Goal: Task Accomplishment & Management: Use online tool/utility

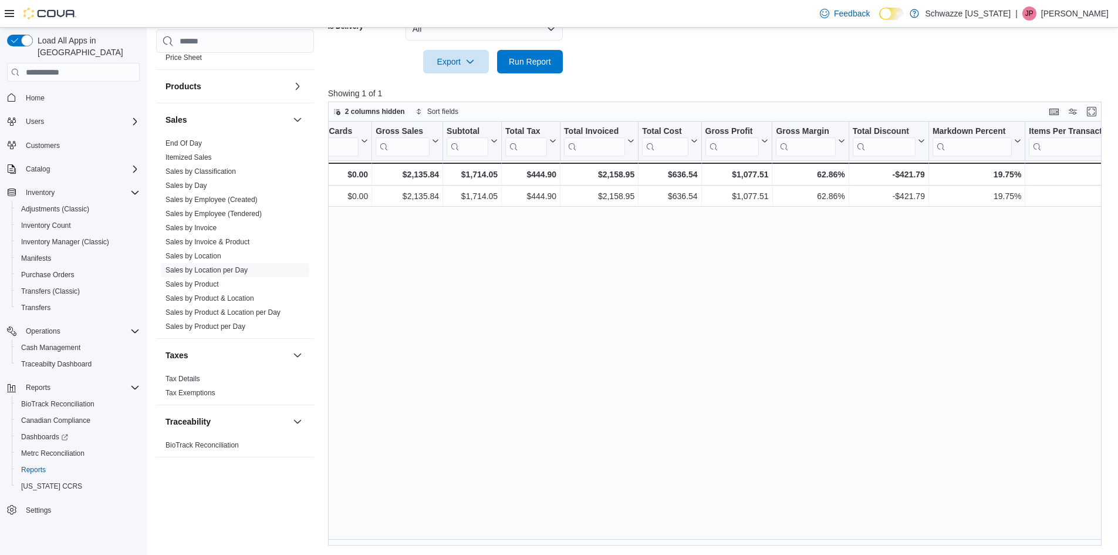
scroll to position [0, 68]
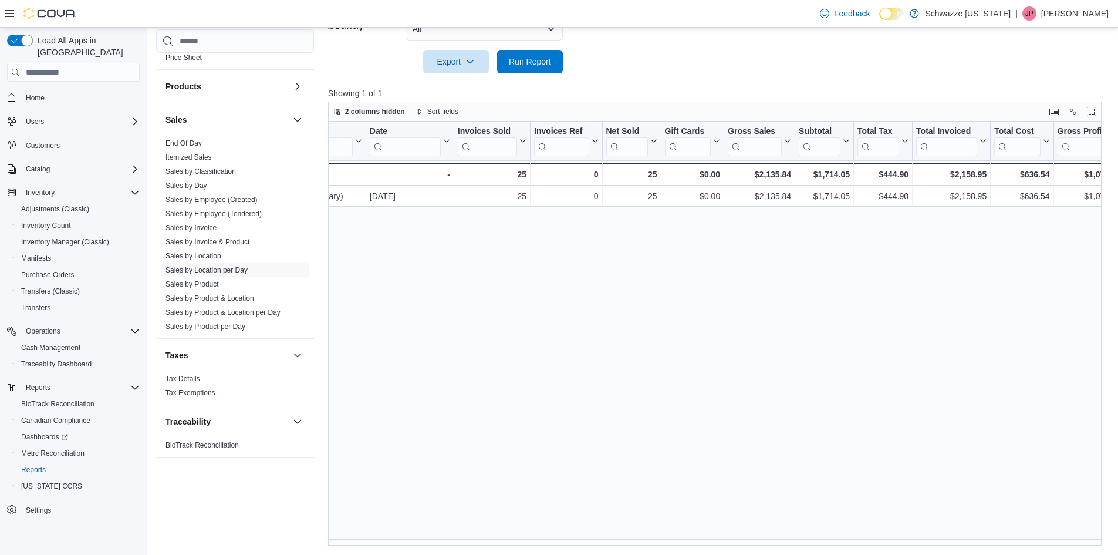
click at [440, 536] on div "Location Click to view column header actions Date Click to view column header a…" at bounding box center [719, 333] width 782 height 424
drag, startPoint x: 431, startPoint y: 545, endPoint x: 379, endPoint y: 539, distance: 53.1
click at [381, 539] on div "Location Click to view column header actions Date Click to view column header a…" at bounding box center [714, 333] width 773 height 424
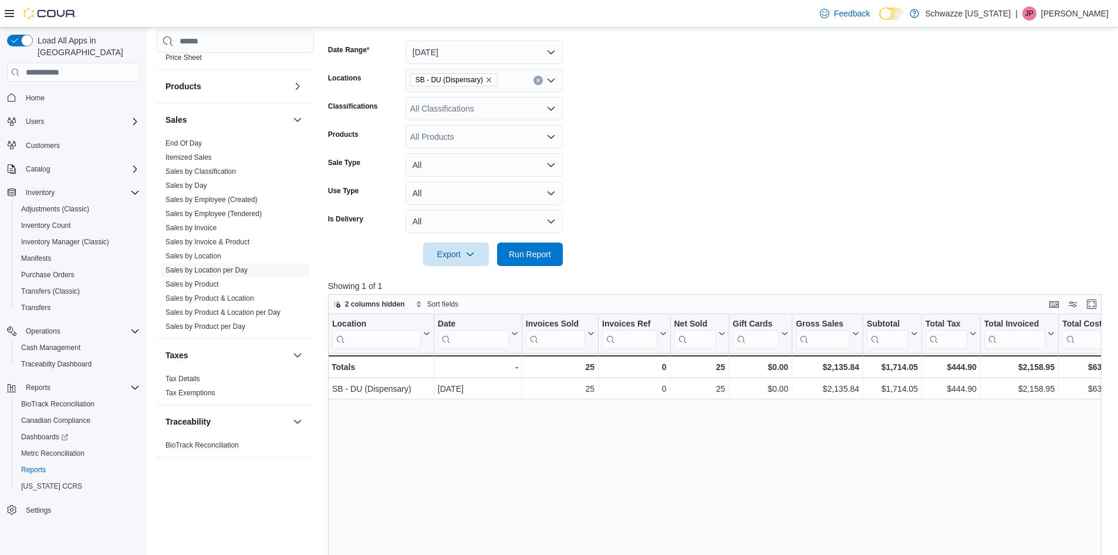
scroll to position [0, 0]
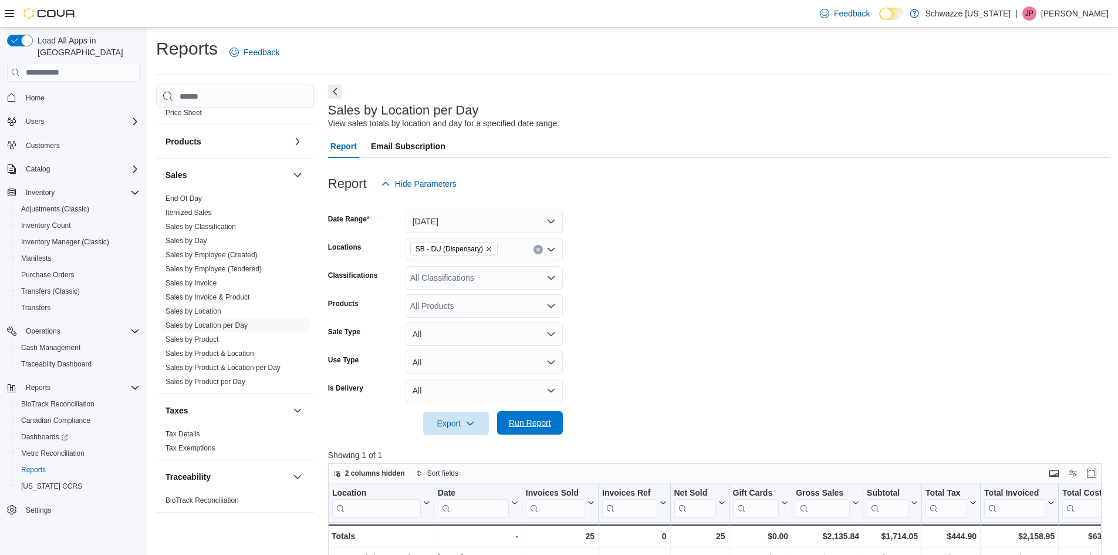
click at [543, 417] on span "Run Report" at bounding box center [530, 422] width 52 height 23
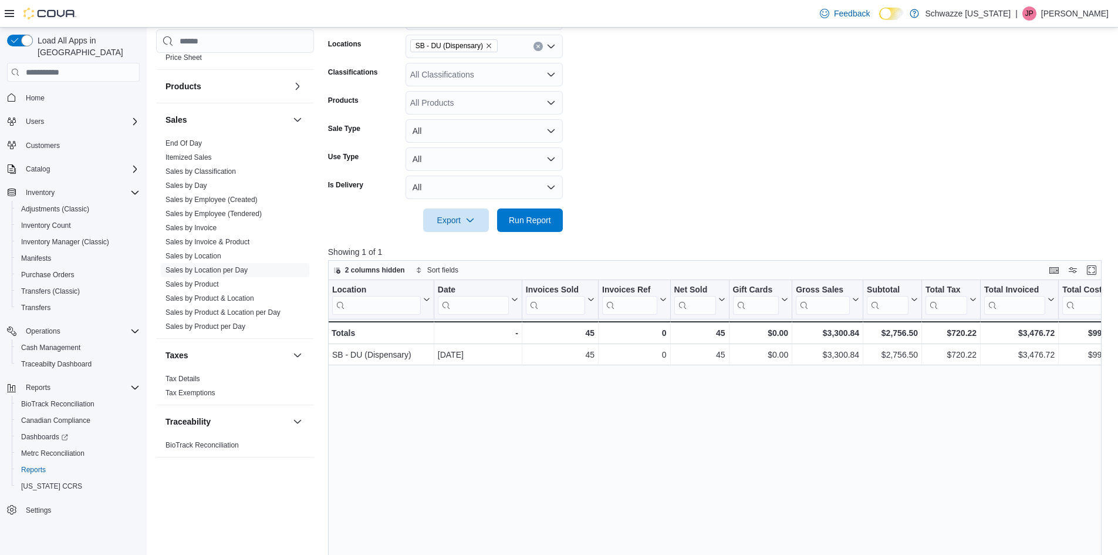
scroll to position [235, 0]
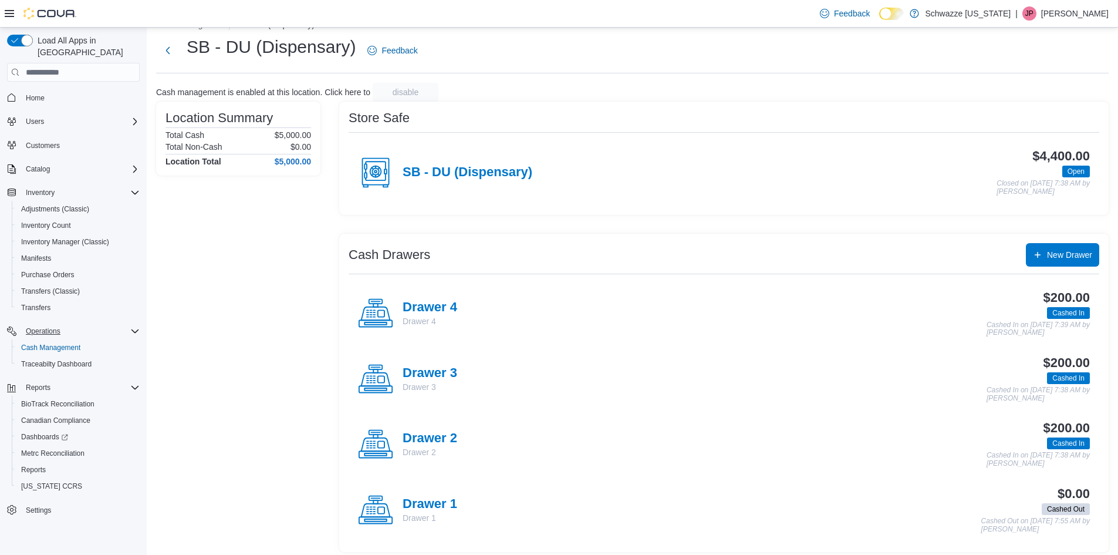
scroll to position [29, 0]
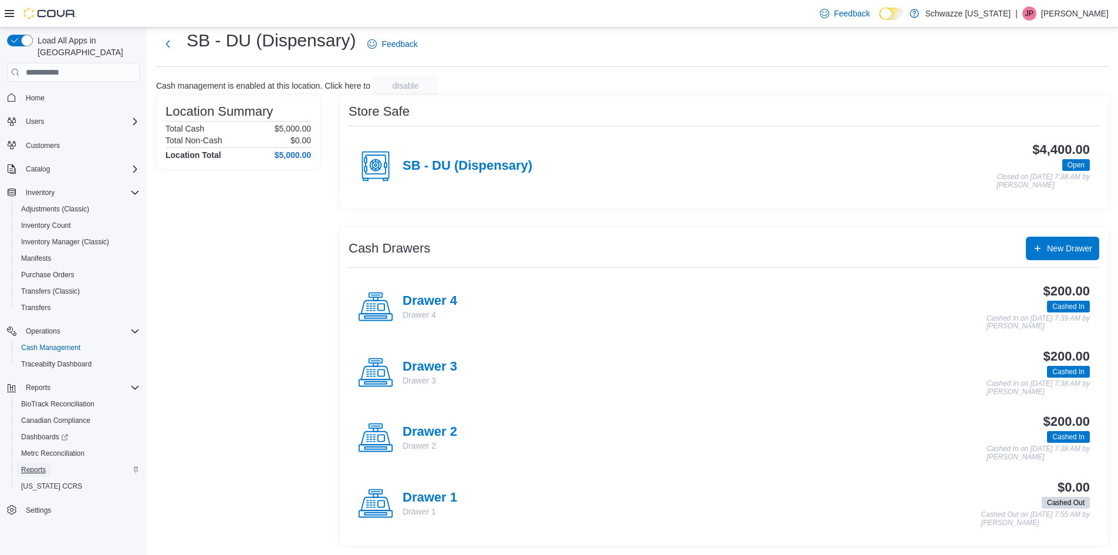
click at [42, 465] on span "Reports" at bounding box center [33, 469] width 25 height 9
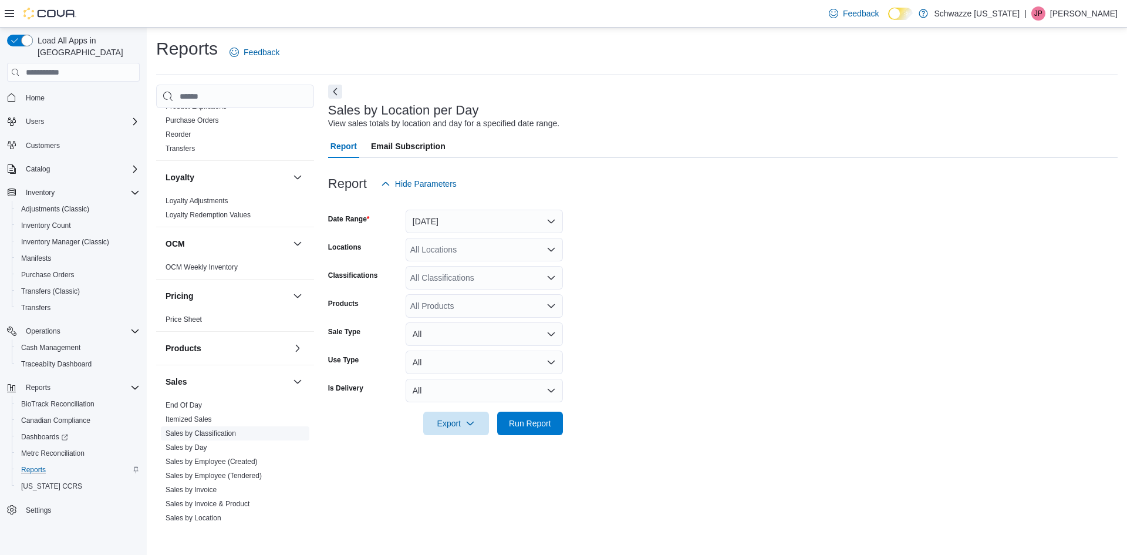
scroll to position [735, 0]
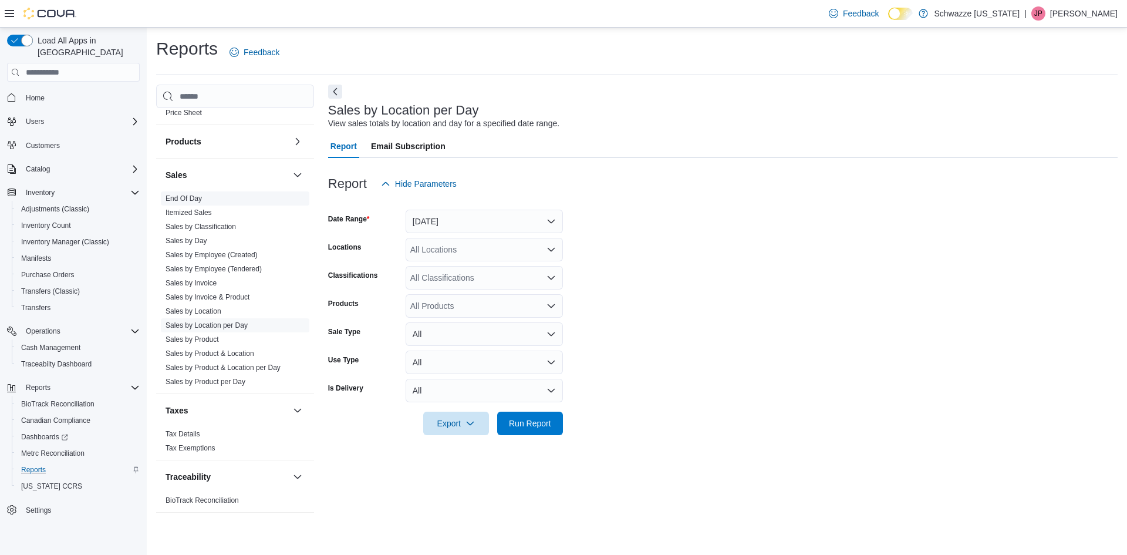
click at [192, 197] on link "End Of Day" at bounding box center [183, 198] width 36 height 8
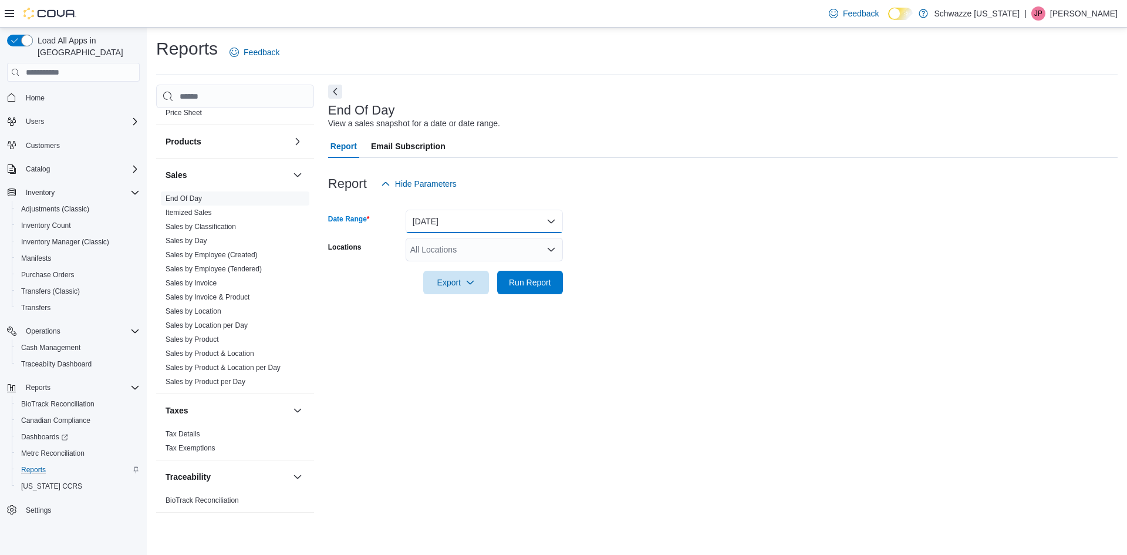
click at [427, 220] on button "[DATE]" at bounding box center [484, 220] width 157 height 23
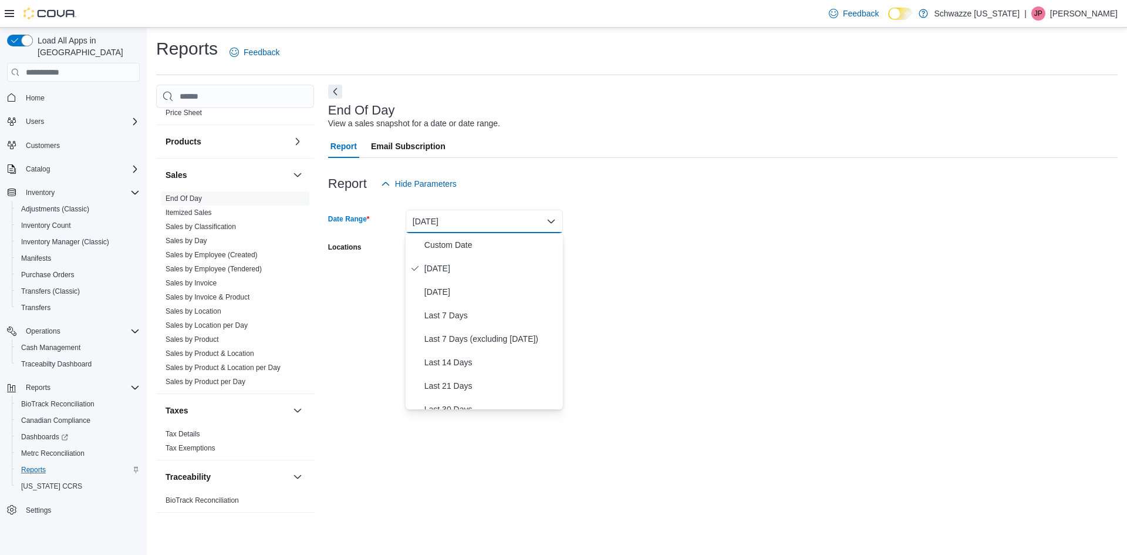
click at [427, 220] on button "[DATE]" at bounding box center [484, 220] width 157 height 23
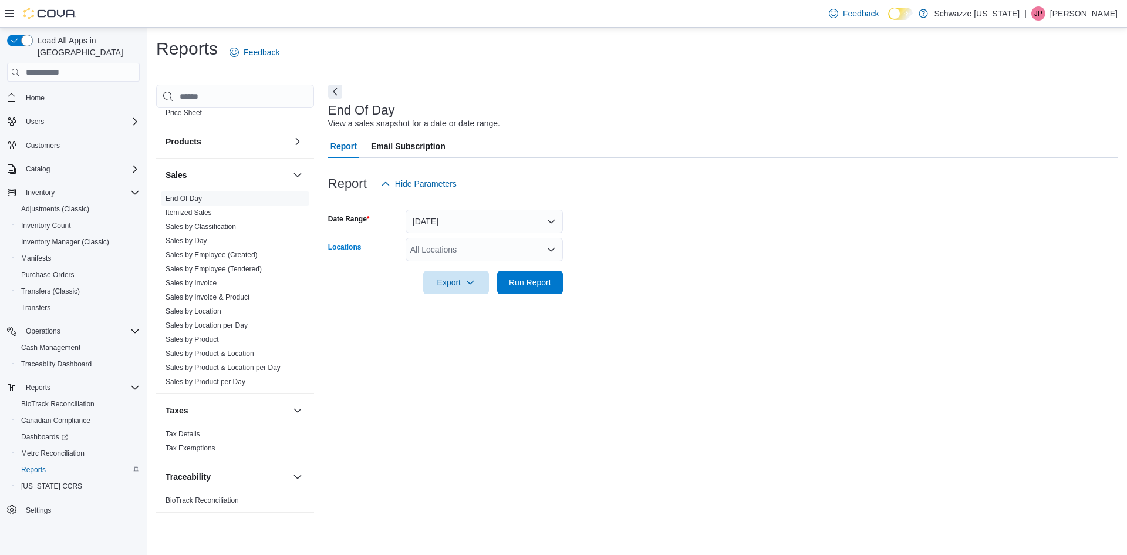
click at [435, 245] on div "All Locations" at bounding box center [484, 249] width 157 height 23
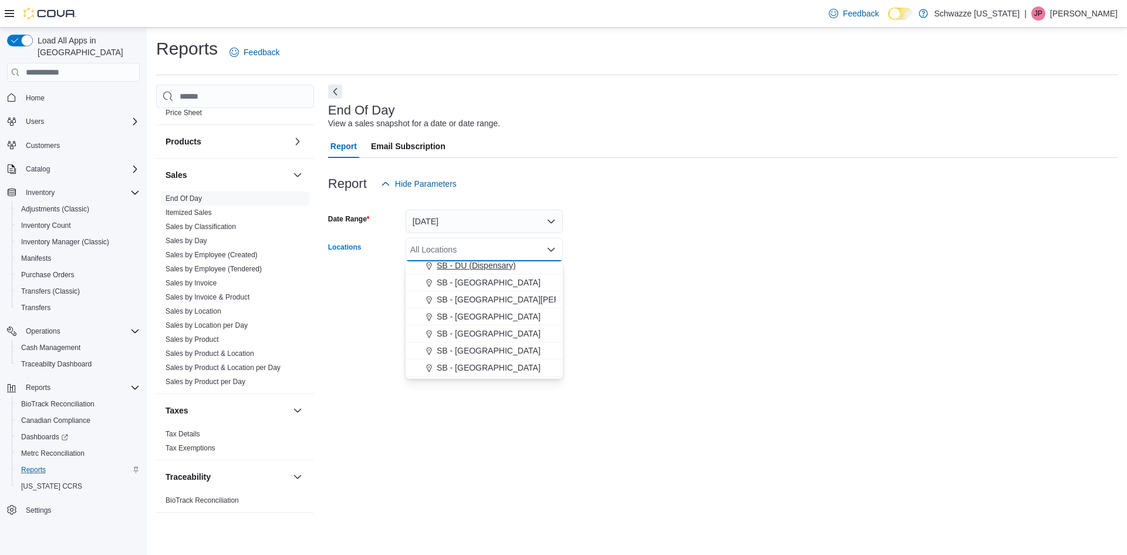
click at [488, 268] on span "SB - DU (Dispensary)" at bounding box center [476, 265] width 79 height 12
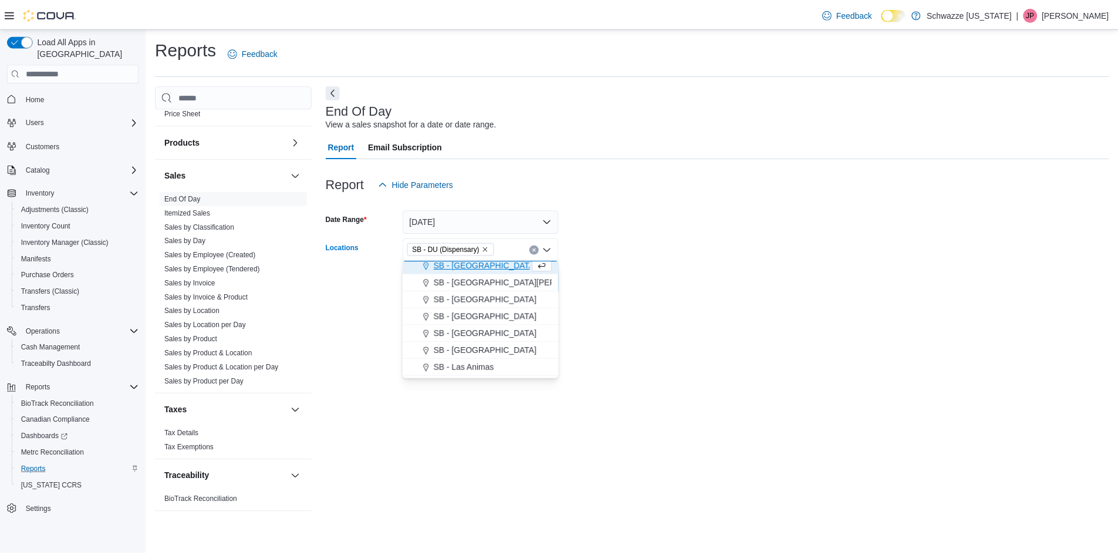
scroll to position [289, 0]
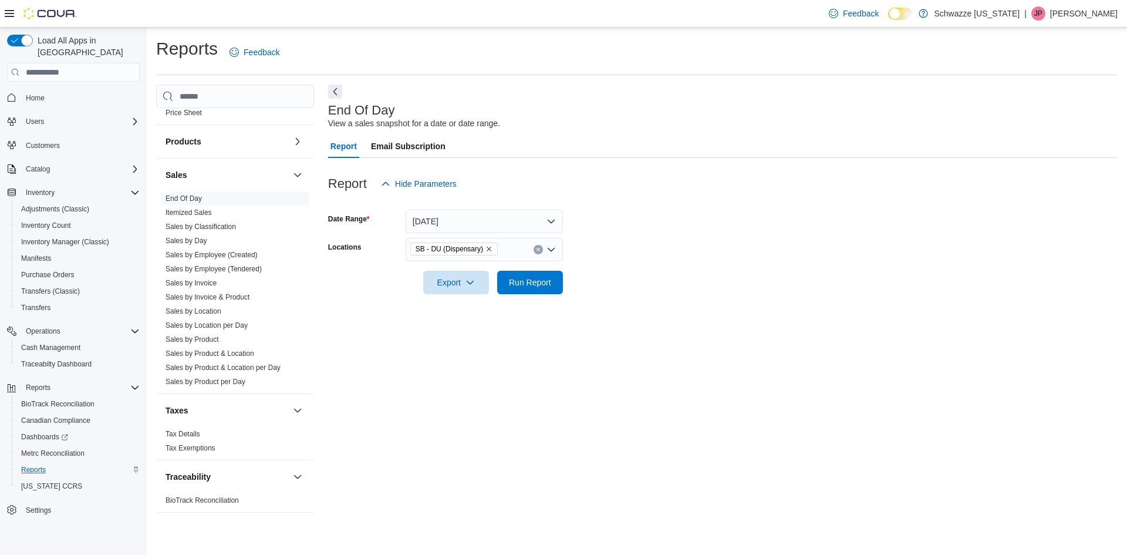
click at [616, 245] on form "Date Range Today Locations SB - DU (Dispensary) Export Run Report" at bounding box center [722, 244] width 789 height 99
click at [549, 278] on span "Run Report" at bounding box center [530, 282] width 42 height 12
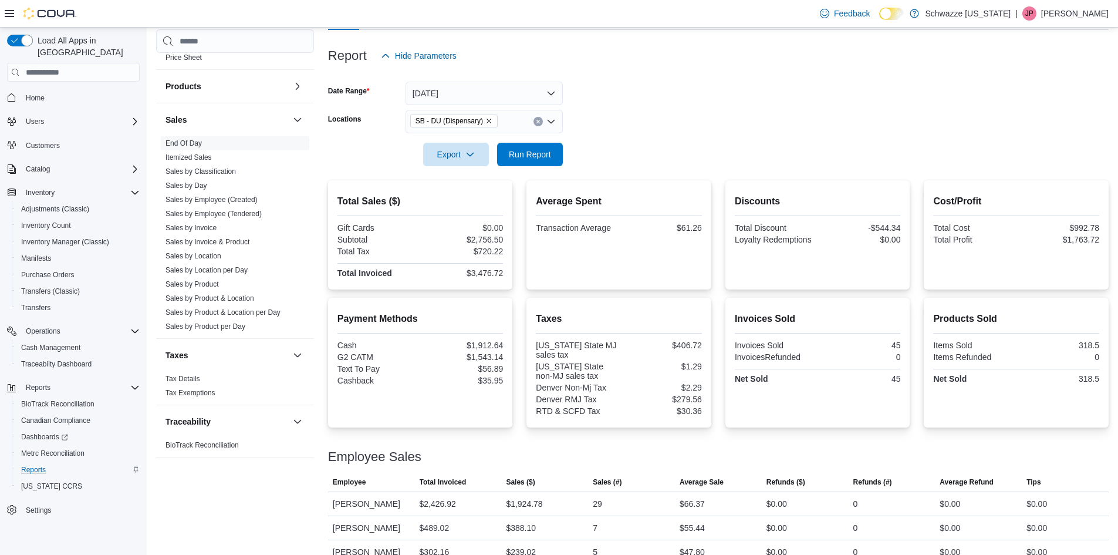
scroll to position [185, 0]
